Goal: Task Accomplishment & Management: Complete application form

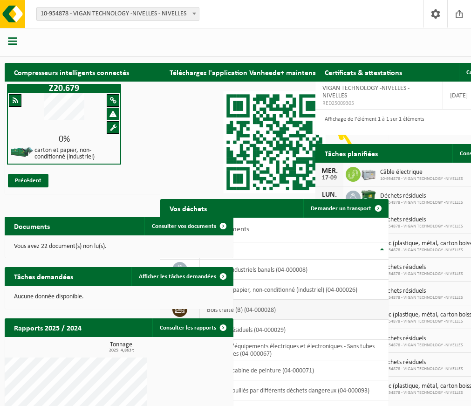
click at [216, 299] on td "bois traité (B) (04-000028)" at bounding box center [294, 309] width 189 height 20
drag, startPoint x: 216, startPoint y: 280, endPoint x: 191, endPoint y: 279, distance: 24.7
click at [184, 305] on icon at bounding box center [179, 309] width 9 height 9
click at [311, 205] on span "Demander un transport" at bounding box center [341, 208] width 61 height 6
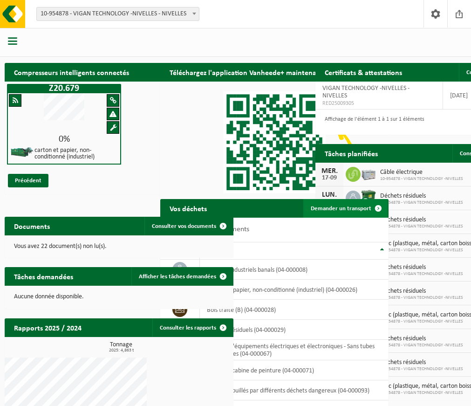
click at [311, 205] on span "Demander un transport" at bounding box center [341, 208] width 61 height 6
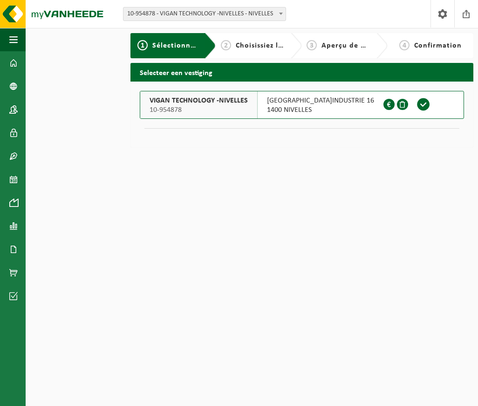
click at [227, 101] on span "VIGAN TECHNOLOGY -NIVELLES" at bounding box center [198, 100] width 98 height 9
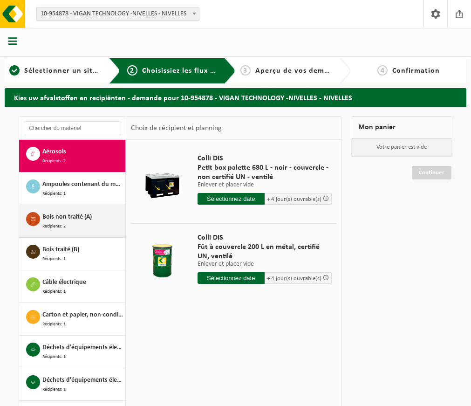
scroll to position [47, 0]
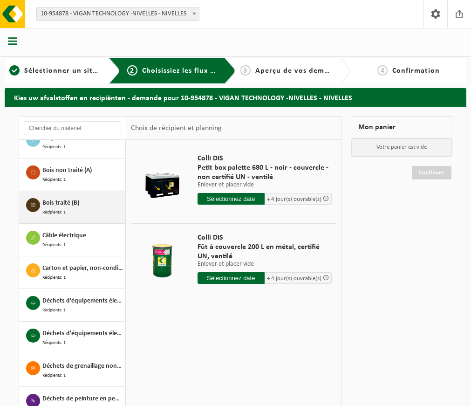
click at [79, 208] on span "Bois traité (B)" at bounding box center [60, 203] width 37 height 10
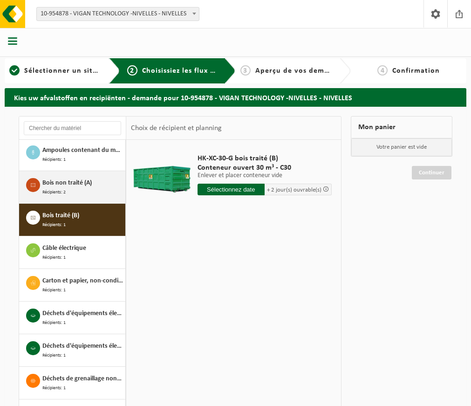
scroll to position [0, 0]
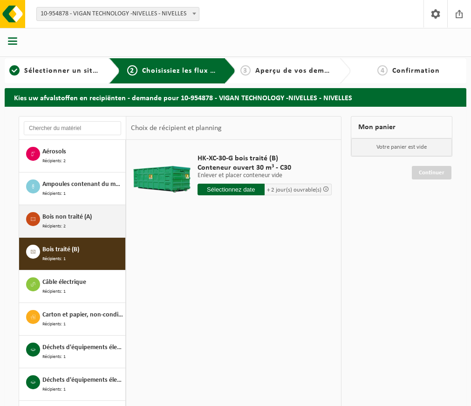
click at [115, 230] on div "Bois non traité (A) Récipients: 2" at bounding box center [82, 221] width 81 height 18
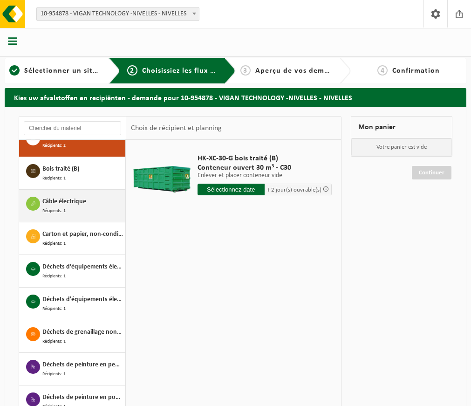
scroll to position [85, 0]
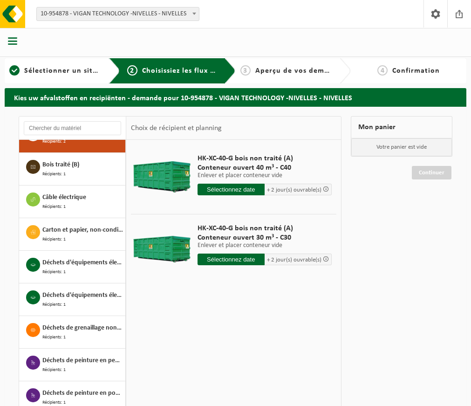
click at [230, 253] on input "text" at bounding box center [230, 259] width 67 height 12
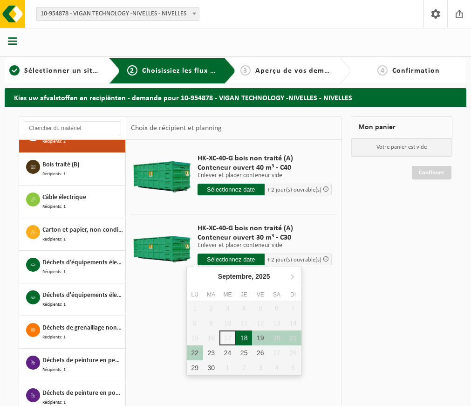
click at [242, 335] on div "18" at bounding box center [244, 337] width 16 height 15
type input "à partir de 2025-09-18"
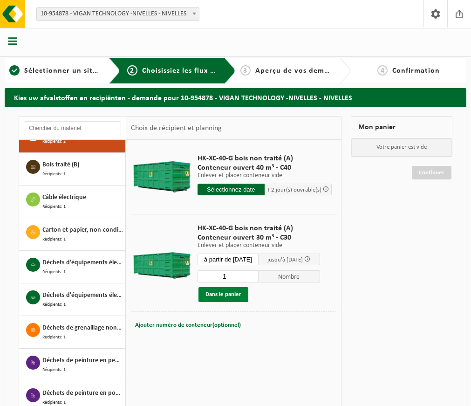
click at [224, 287] on button "Dans le panier" at bounding box center [223, 294] width 50 height 15
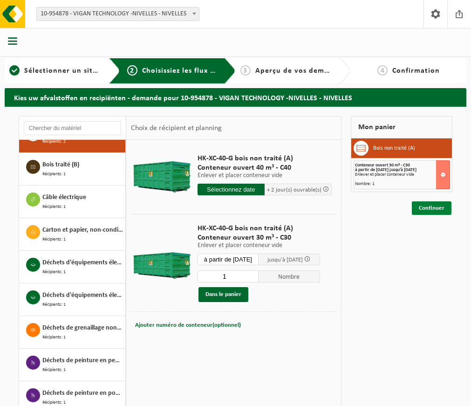
click at [429, 201] on link "Continuer" at bounding box center [432, 208] width 40 height 14
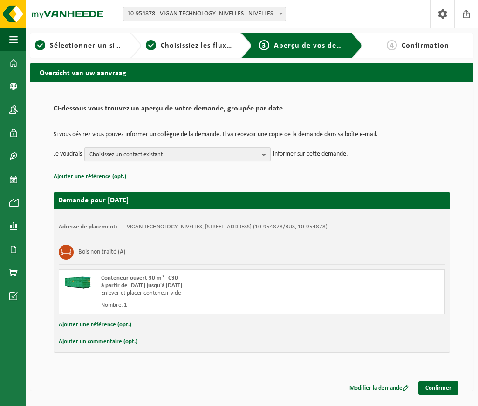
click at [231, 158] on span "Choisissez un contact existant" at bounding box center [173, 155] width 169 height 14
click at [233, 153] on span "Choisissez un contact existant" at bounding box center [173, 155] width 169 height 14
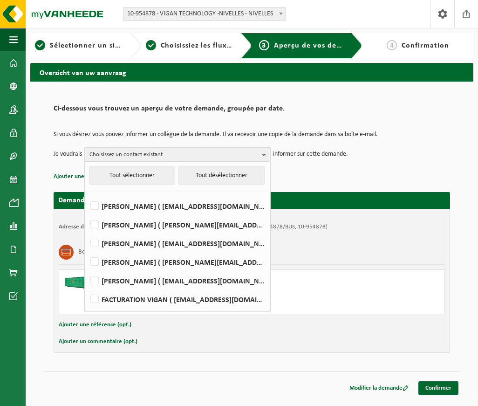
click at [170, 153] on span "Choisissez un contact existant" at bounding box center [173, 155] width 169 height 14
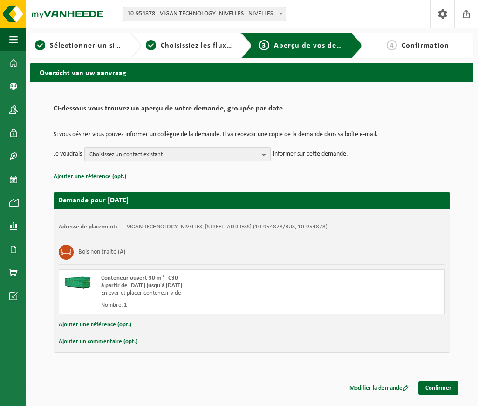
click at [168, 153] on span "Choisissez un contact existant" at bounding box center [173, 155] width 169 height 14
click at [165, 158] on span "Choisissez un contact existant" at bounding box center [173, 155] width 169 height 14
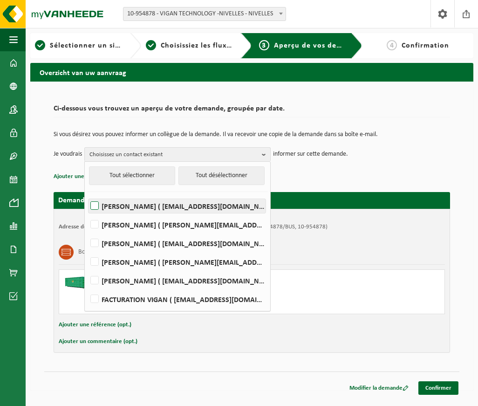
click at [182, 210] on label "PIERRE DELVAUX ( pierre.delvaux@vigan.com )" at bounding box center [176, 206] width 177 height 14
click at [87, 194] on input "PIERRE DELVAUX ( pierre.delvaux@vigan.com )" at bounding box center [87, 194] width 0 height 0
click at [182, 210] on label "PIERRE DELVAUX ( pierre.delvaux@vigan.com )" at bounding box center [176, 206] width 177 height 14
click at [87, 194] on input "PIERRE DELVAUX ( pierre.delvaux@vigan.com )" at bounding box center [87, 194] width 0 height 0
click at [95, 207] on label "PIERRE DELVAUX ( pierre.delvaux@vigan.com )" at bounding box center [176, 206] width 177 height 14
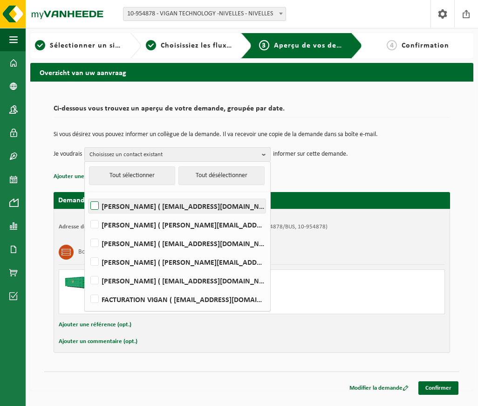
click at [87, 194] on input "PIERRE DELVAUX ( pierre.delvaux@vigan.com )" at bounding box center [87, 194] width 0 height 0
checkbox input "true"
click at [79, 382] on div "Ci-dessous vous trouvez un aperçu de votre demande, groupée par date. Si vous d…" at bounding box center [251, 236] width 443 height 309
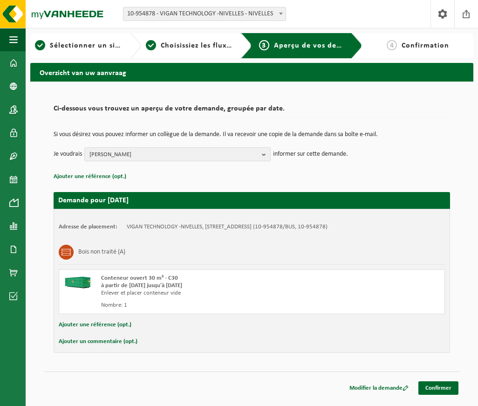
click at [79, 382] on div "Ci-dessous vous trouvez un aperçu de votre demande, groupée par date. Si vous d…" at bounding box center [251, 236] width 443 height 309
click at [333, 387] on div "Ci-dessous vous trouvez un aperçu de votre demande, groupée par date. Si vous d…" at bounding box center [251, 236] width 443 height 309
click at [438, 386] on link "Confirmer" at bounding box center [438, 388] width 40 height 14
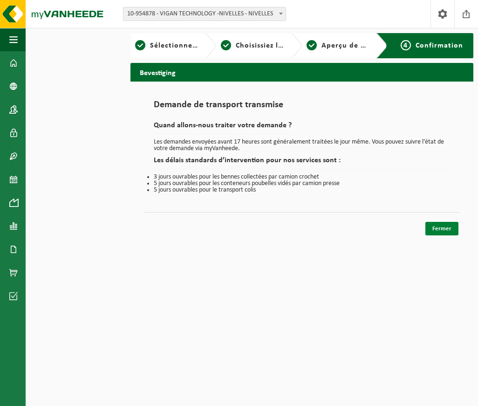
click at [439, 229] on link "Fermer" at bounding box center [441, 229] width 33 height 14
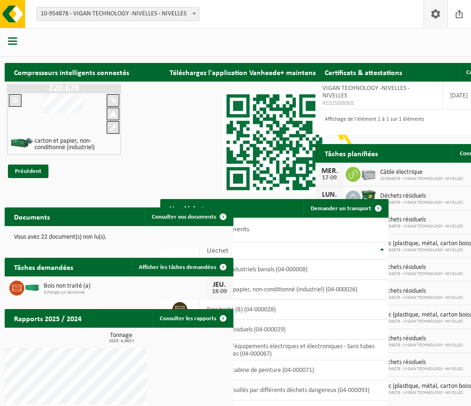
click at [436, 17] on span at bounding box center [435, 13] width 14 height 27
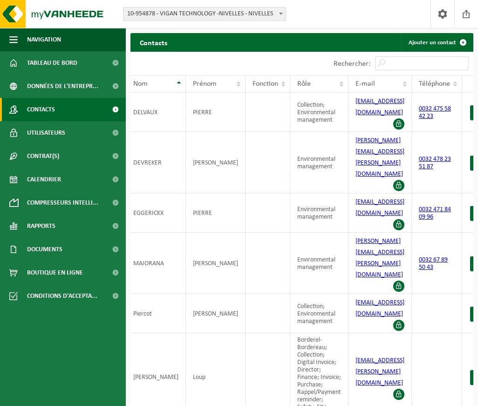
scroll to position [0, 7]
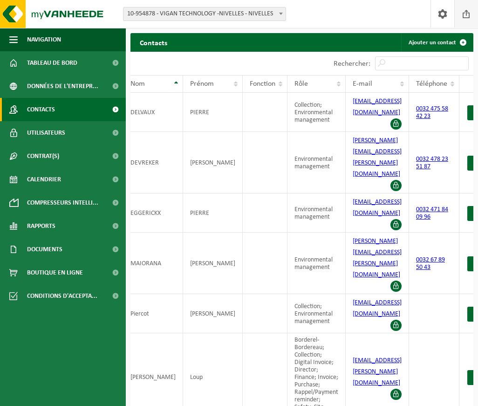
click at [465, 12] on span at bounding box center [466, 13] width 14 height 27
